Goal: Book appointment/travel/reservation

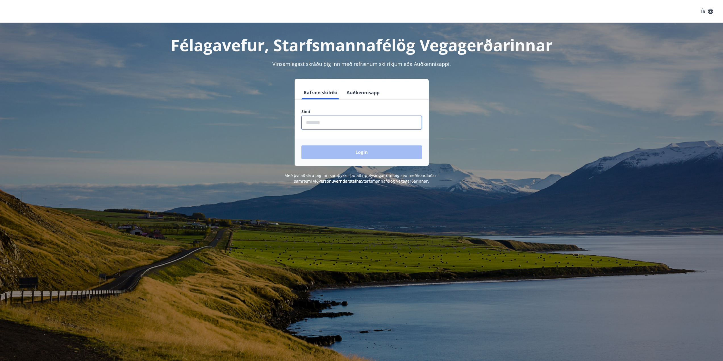
click at [315, 121] on input "phone" at bounding box center [361, 123] width 120 height 14
type input "********"
click at [320, 152] on button "Login" at bounding box center [361, 152] width 120 height 14
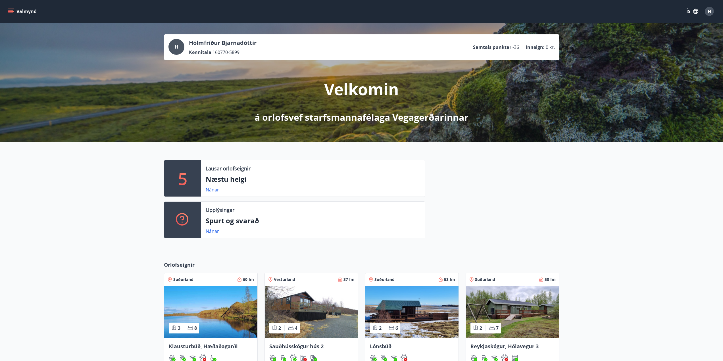
click at [228, 179] on p "Næstu helgi" at bounding box center [313, 179] width 215 height 10
click at [186, 179] on p "5" at bounding box center [182, 179] width 9 height 22
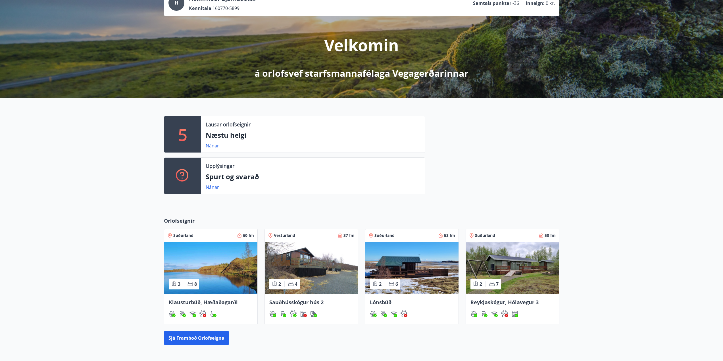
scroll to position [57, 0]
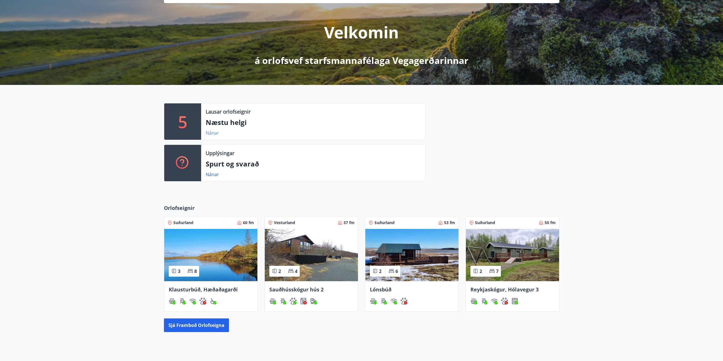
click at [216, 132] on link "Nánar" at bounding box center [212, 133] width 13 height 6
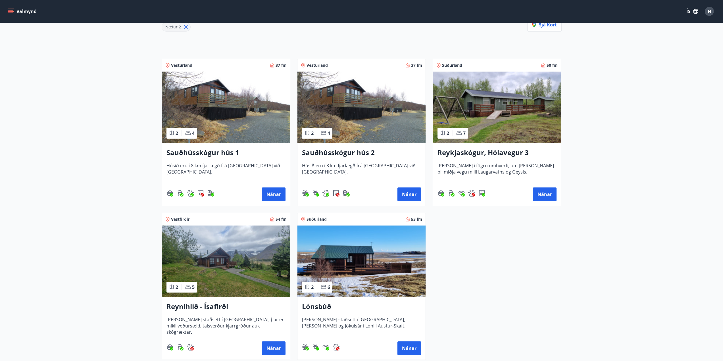
click at [224, 278] on img at bounding box center [226, 262] width 128 height 72
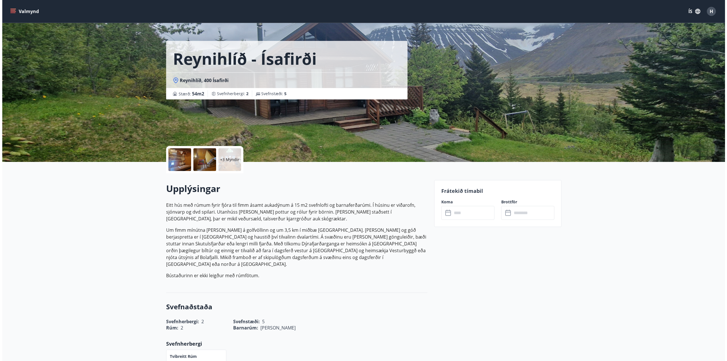
scroll to position [85, 0]
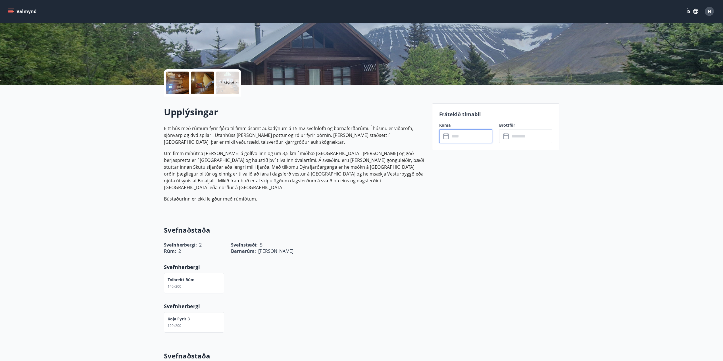
click at [461, 135] on input "text" at bounding box center [471, 136] width 42 height 14
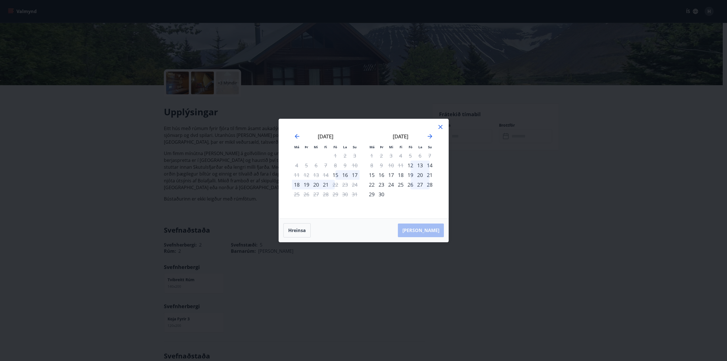
click at [347, 175] on div "16" at bounding box center [345, 175] width 10 height 10
click at [334, 184] on div "22" at bounding box center [336, 185] width 10 height 10
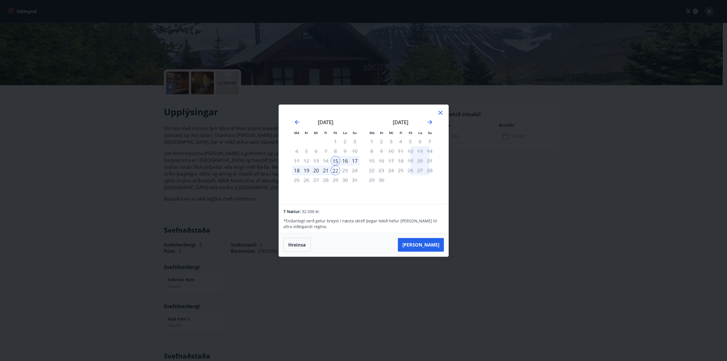
click at [441, 111] on icon at bounding box center [440, 112] width 7 height 7
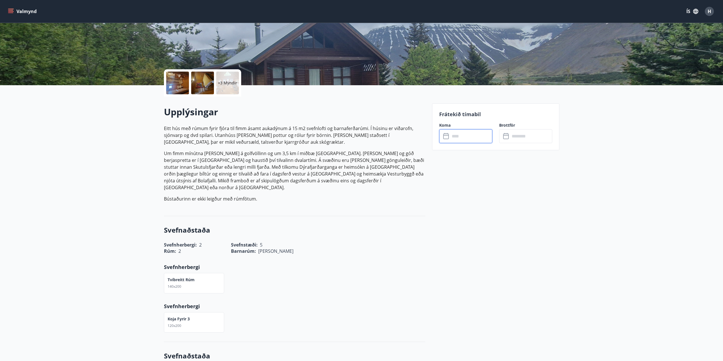
click at [228, 83] on p "+3 Myndir" at bounding box center [227, 83] width 19 height 6
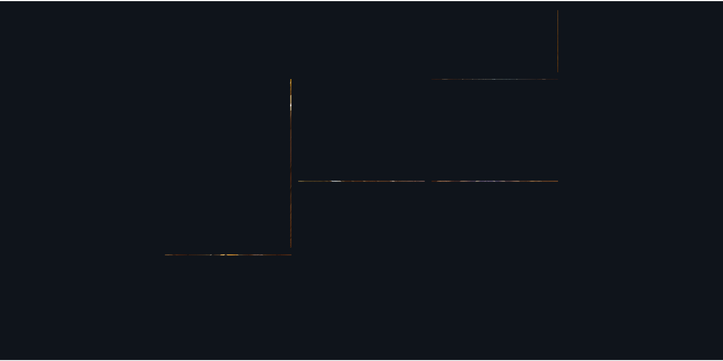
scroll to position [0, 0]
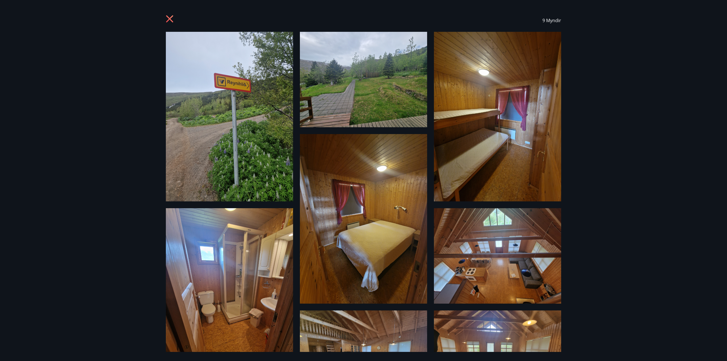
click at [169, 22] on icon at bounding box center [170, 19] width 9 height 9
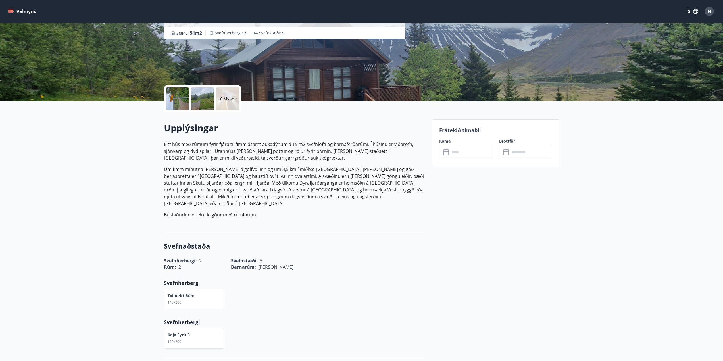
scroll to position [85, 0]
